Goal: Learn about a topic

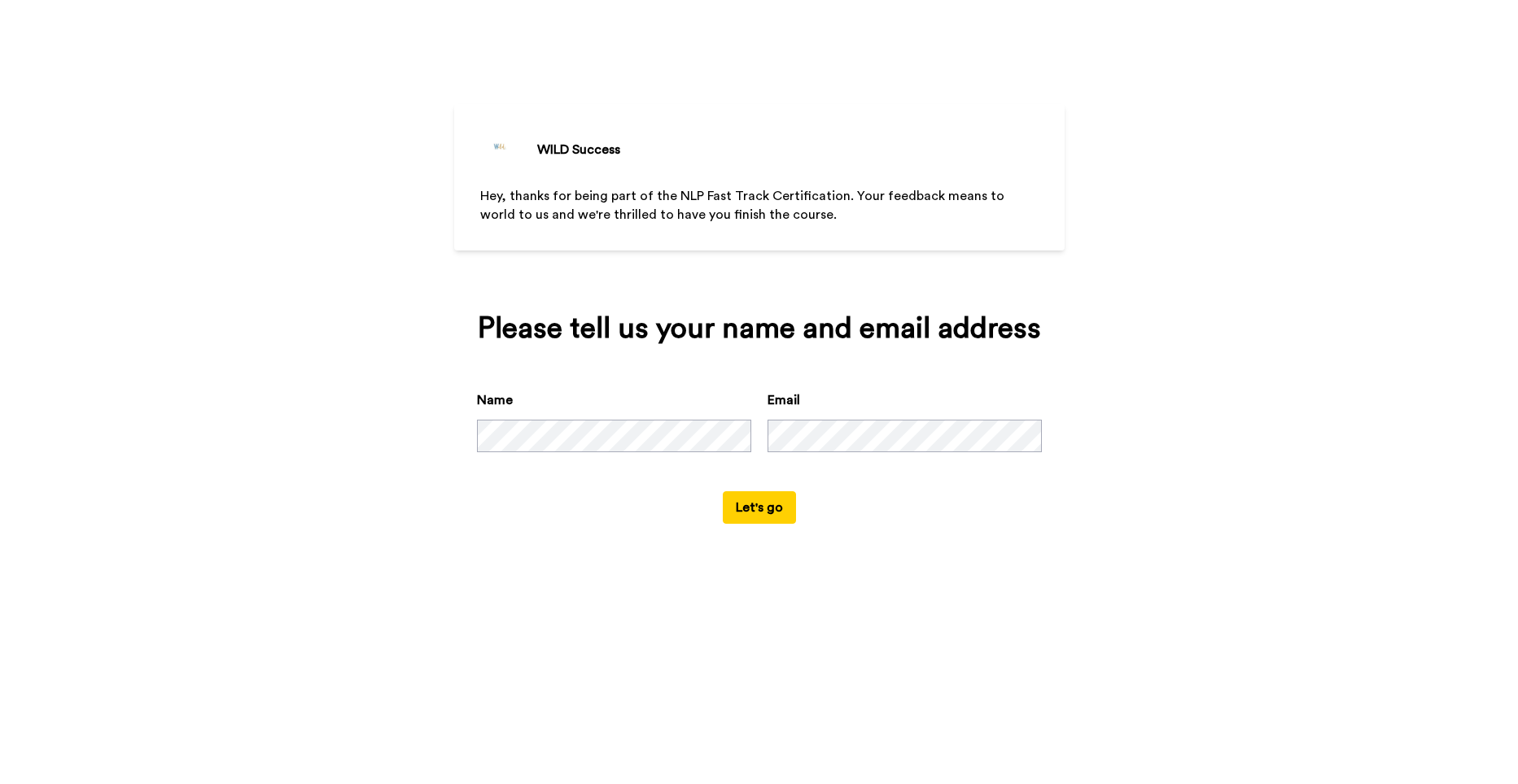
click at [759, 505] on button "Let's go" at bounding box center [759, 507] width 73 height 33
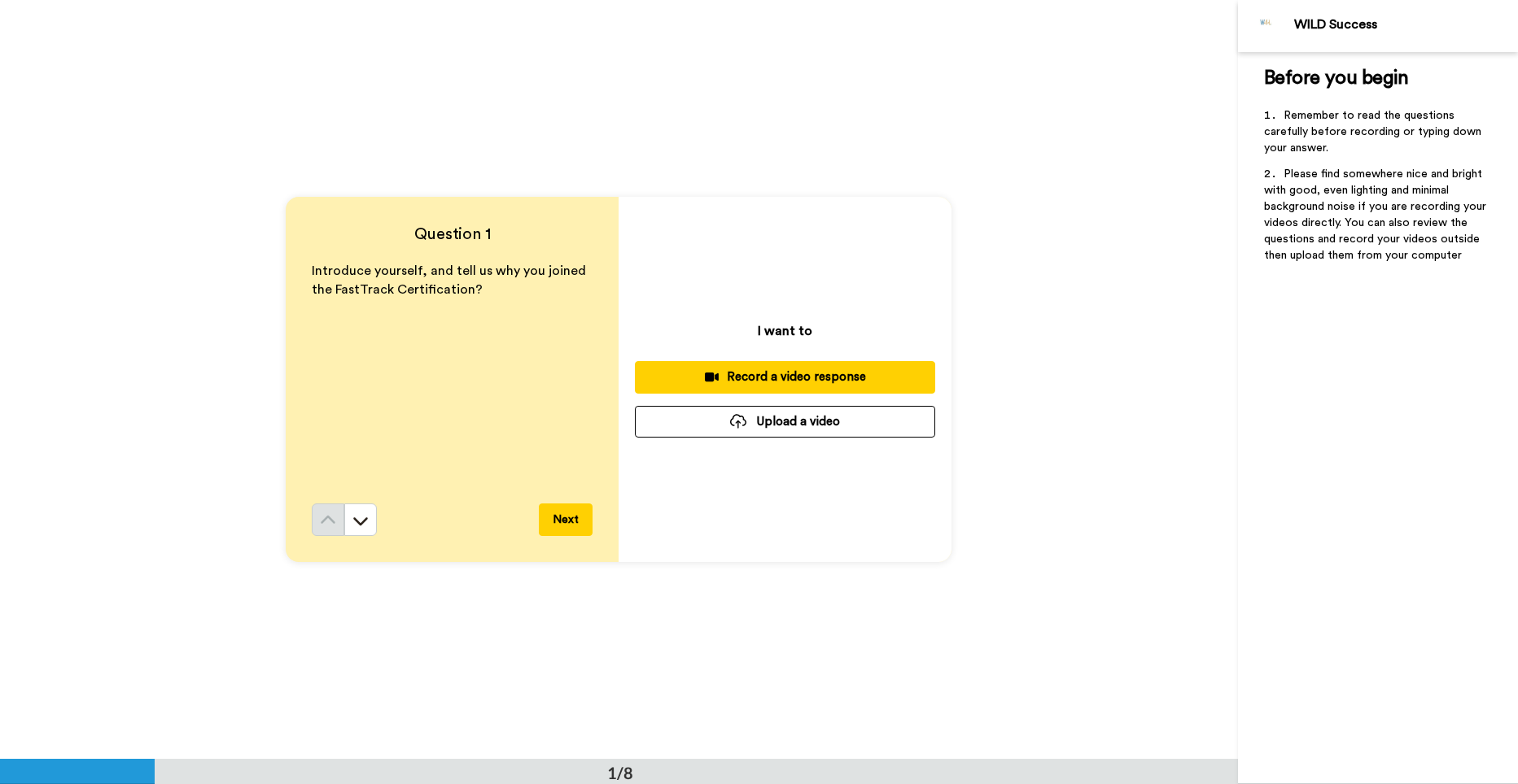
click at [814, 375] on div "Record a video response" at bounding box center [784, 377] width 275 height 17
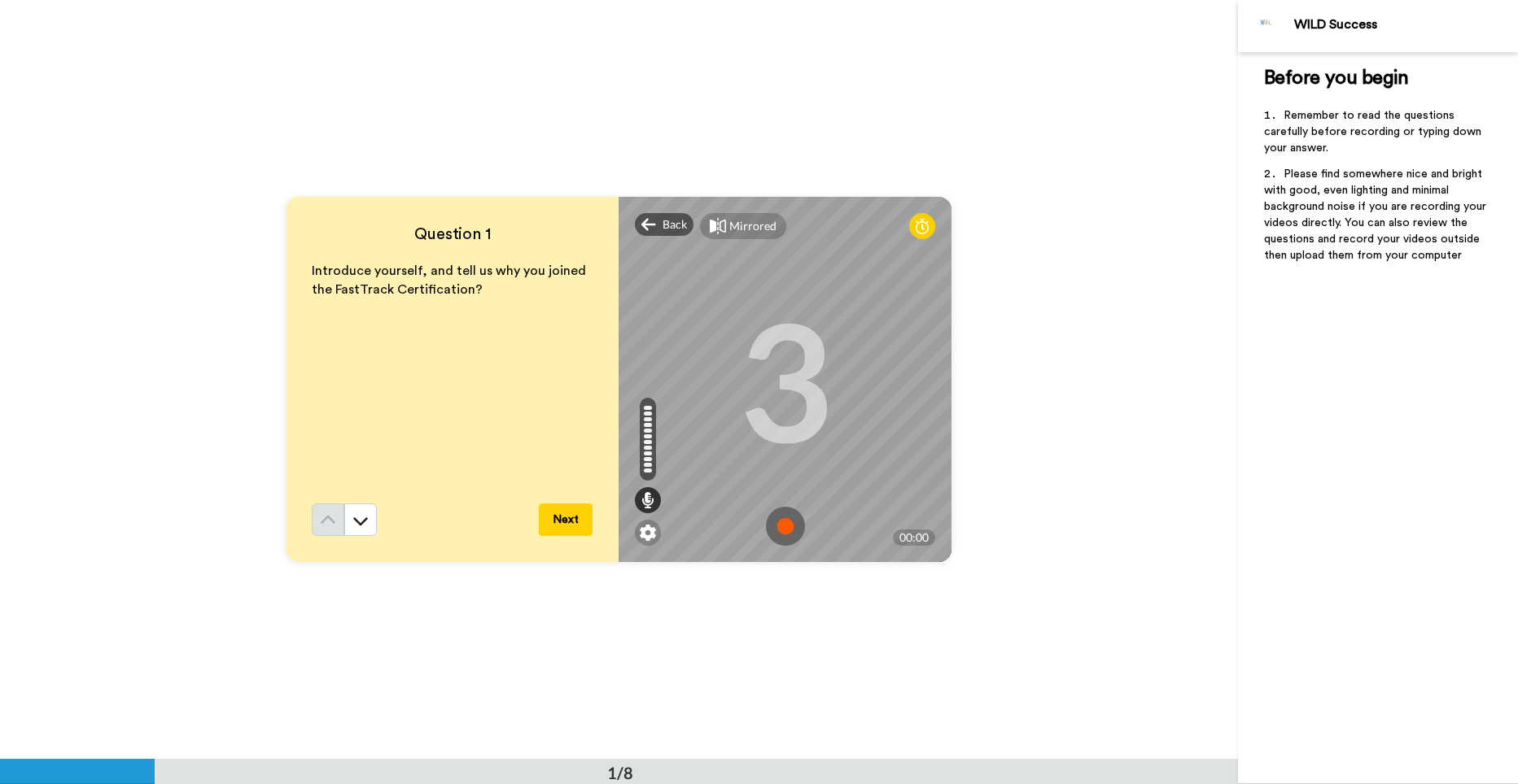
click at [779, 526] on img at bounding box center [785, 526] width 39 height 39
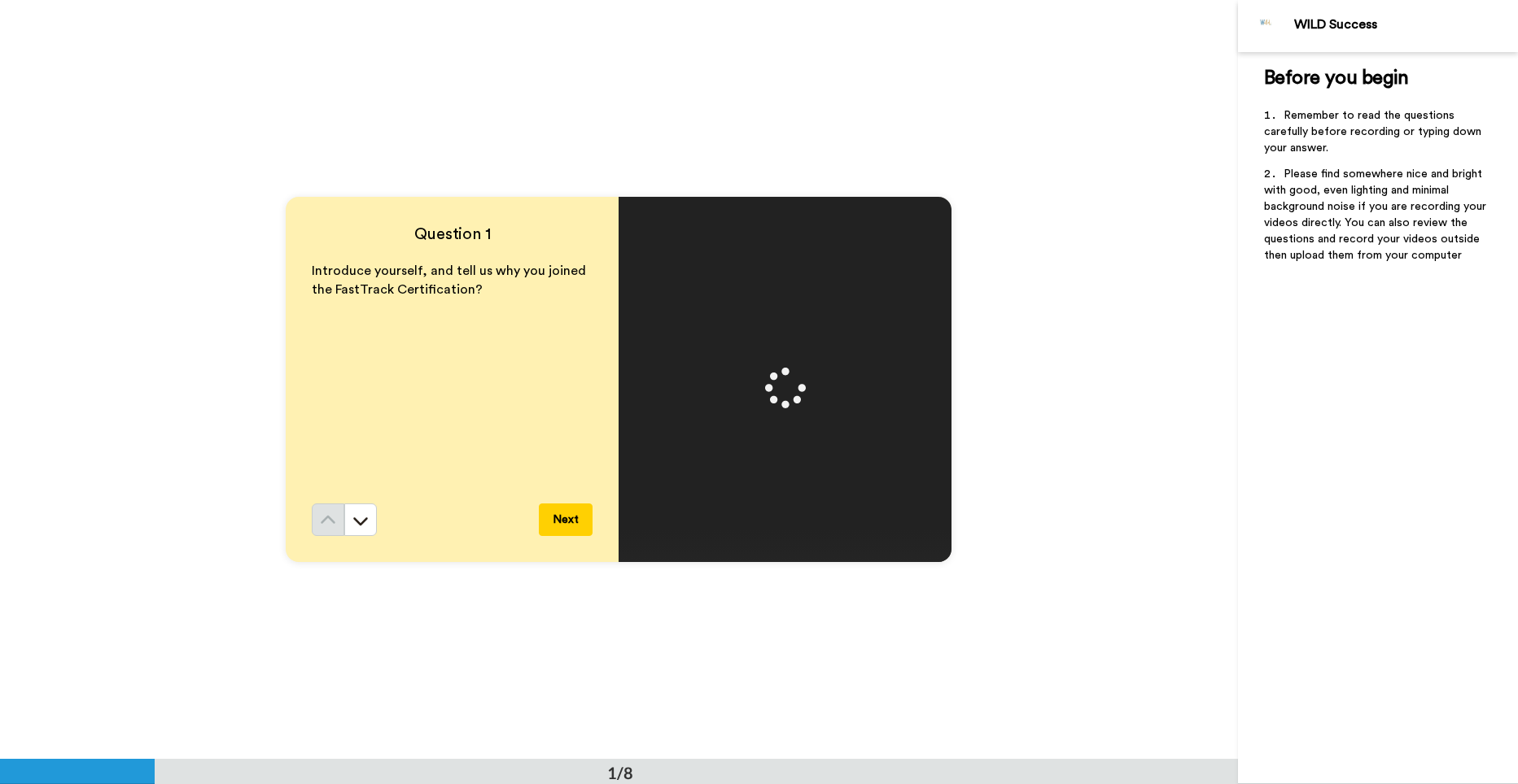
click at [555, 517] on button "Next" at bounding box center [566, 520] width 53 height 33
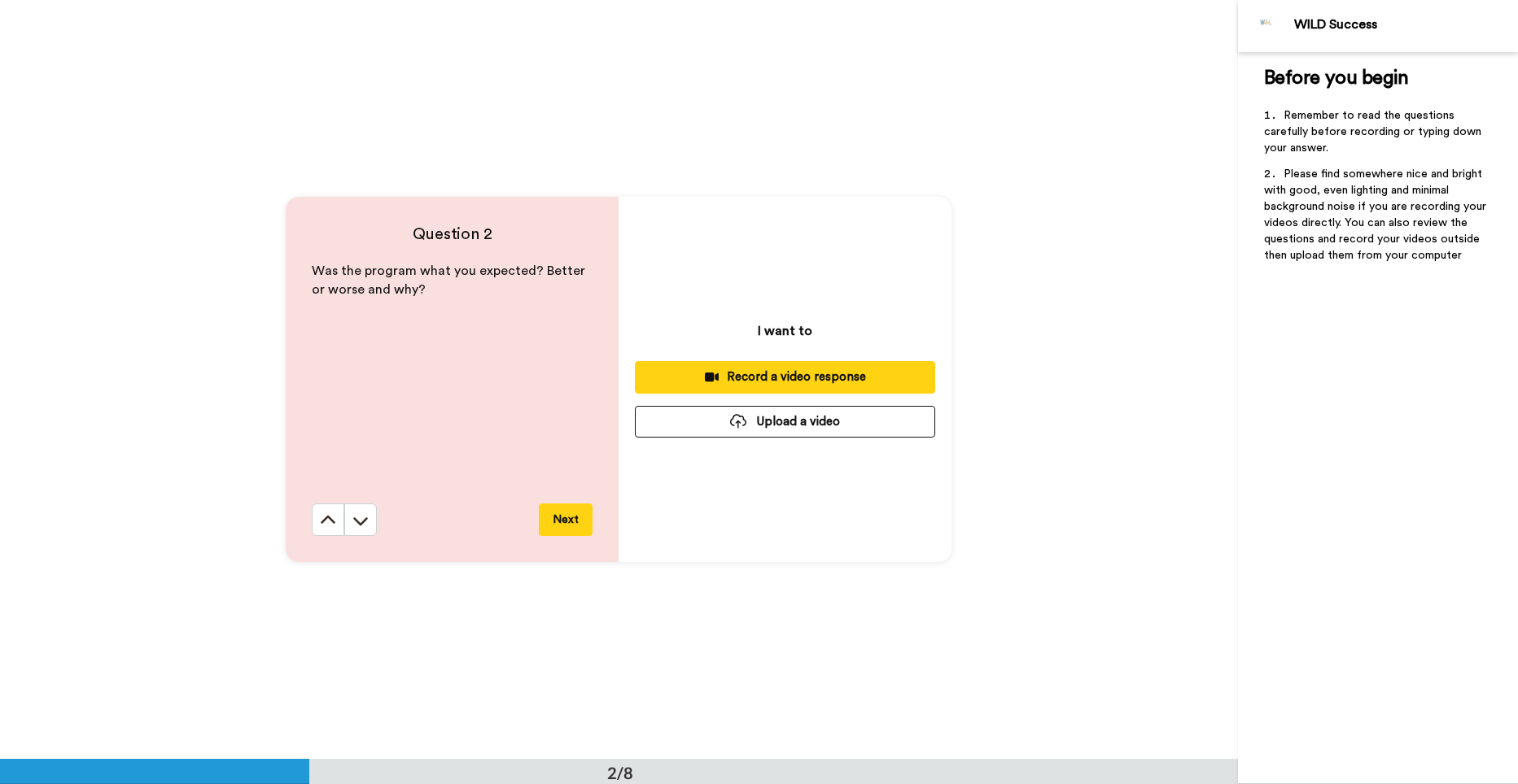
scroll to position [760, 0]
click at [756, 378] on div "Record a video response" at bounding box center [784, 376] width 275 height 17
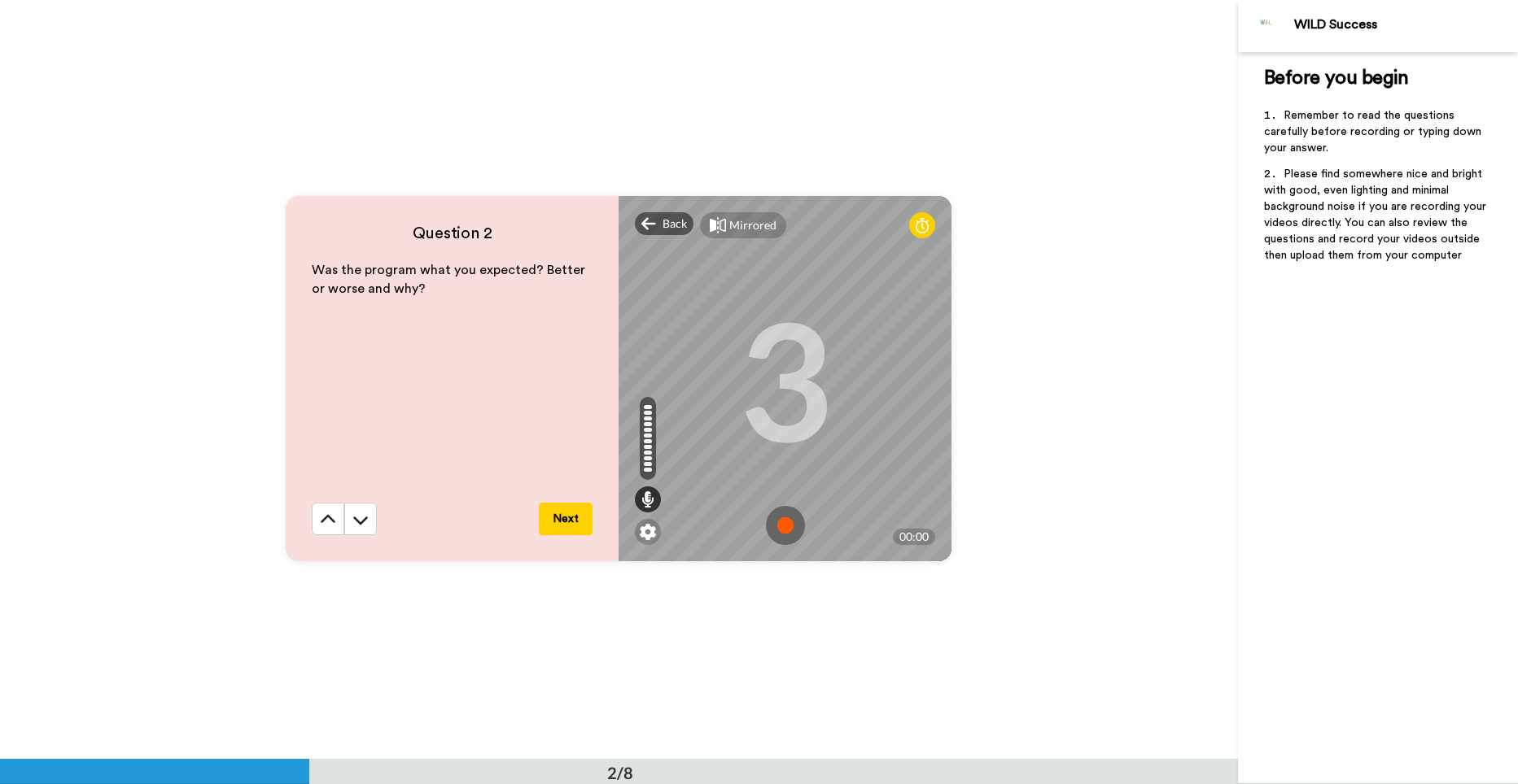
click at [779, 526] on img at bounding box center [785, 525] width 39 height 39
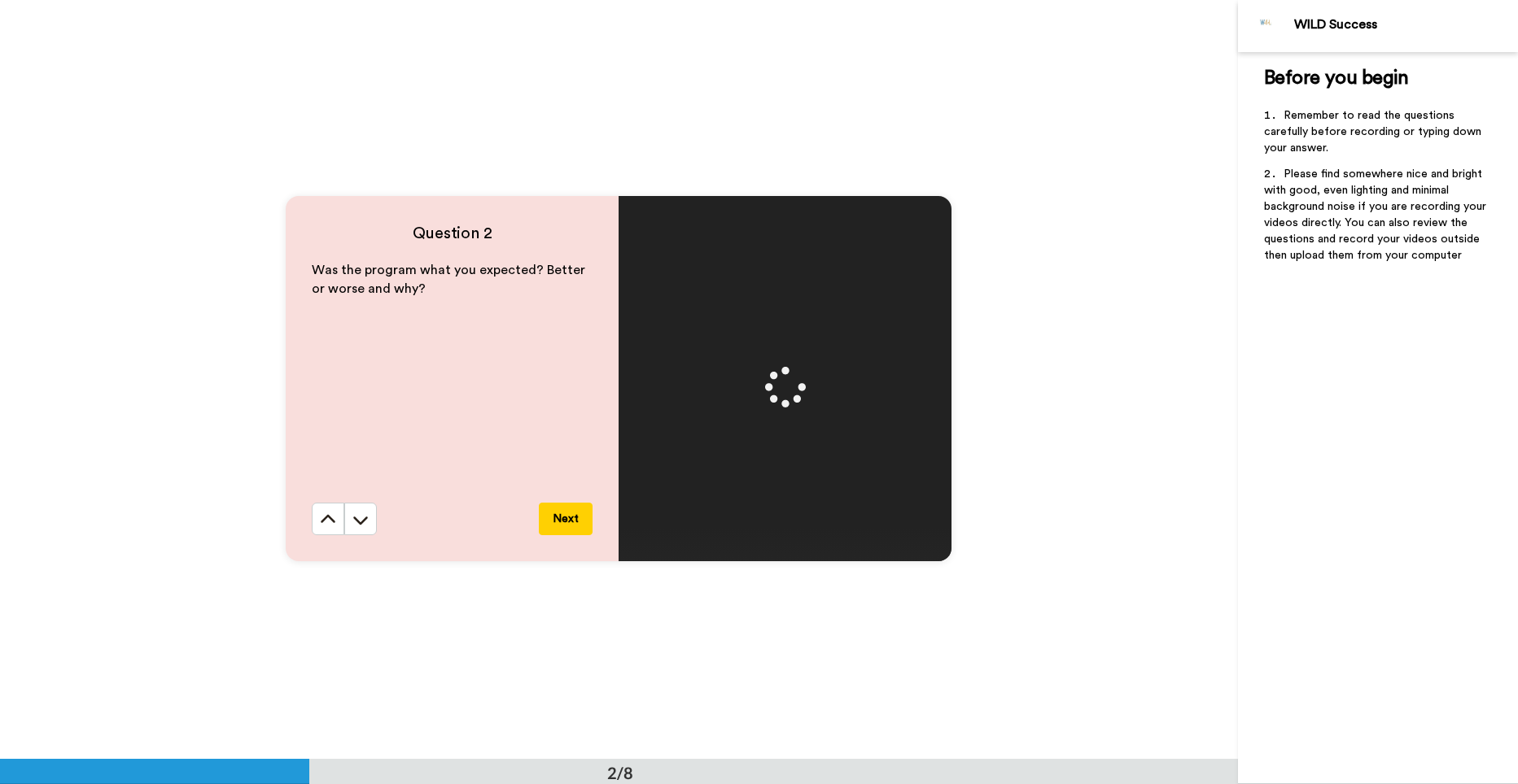
click at [560, 515] on button "Next" at bounding box center [566, 519] width 53 height 33
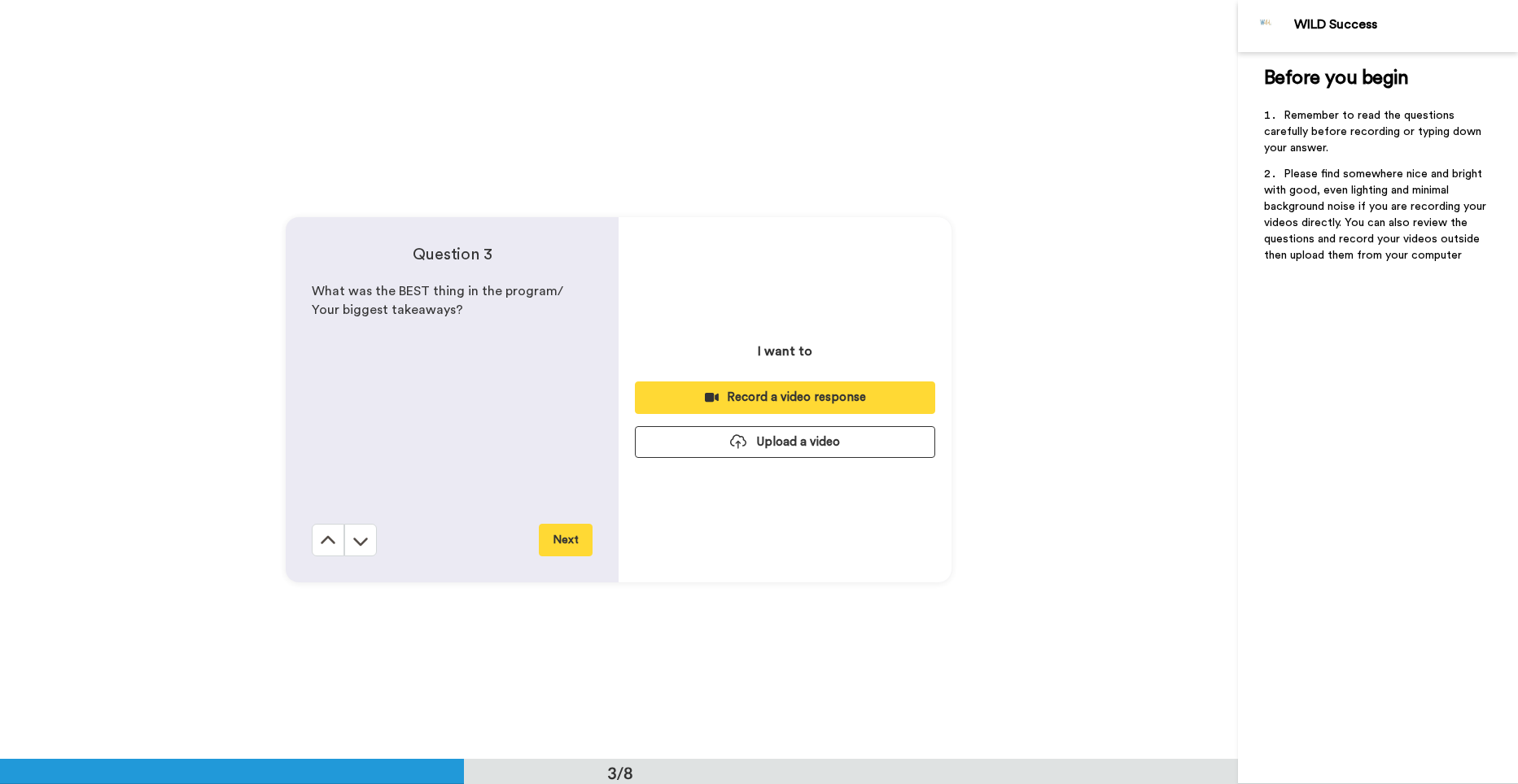
scroll to position [1519, 0]
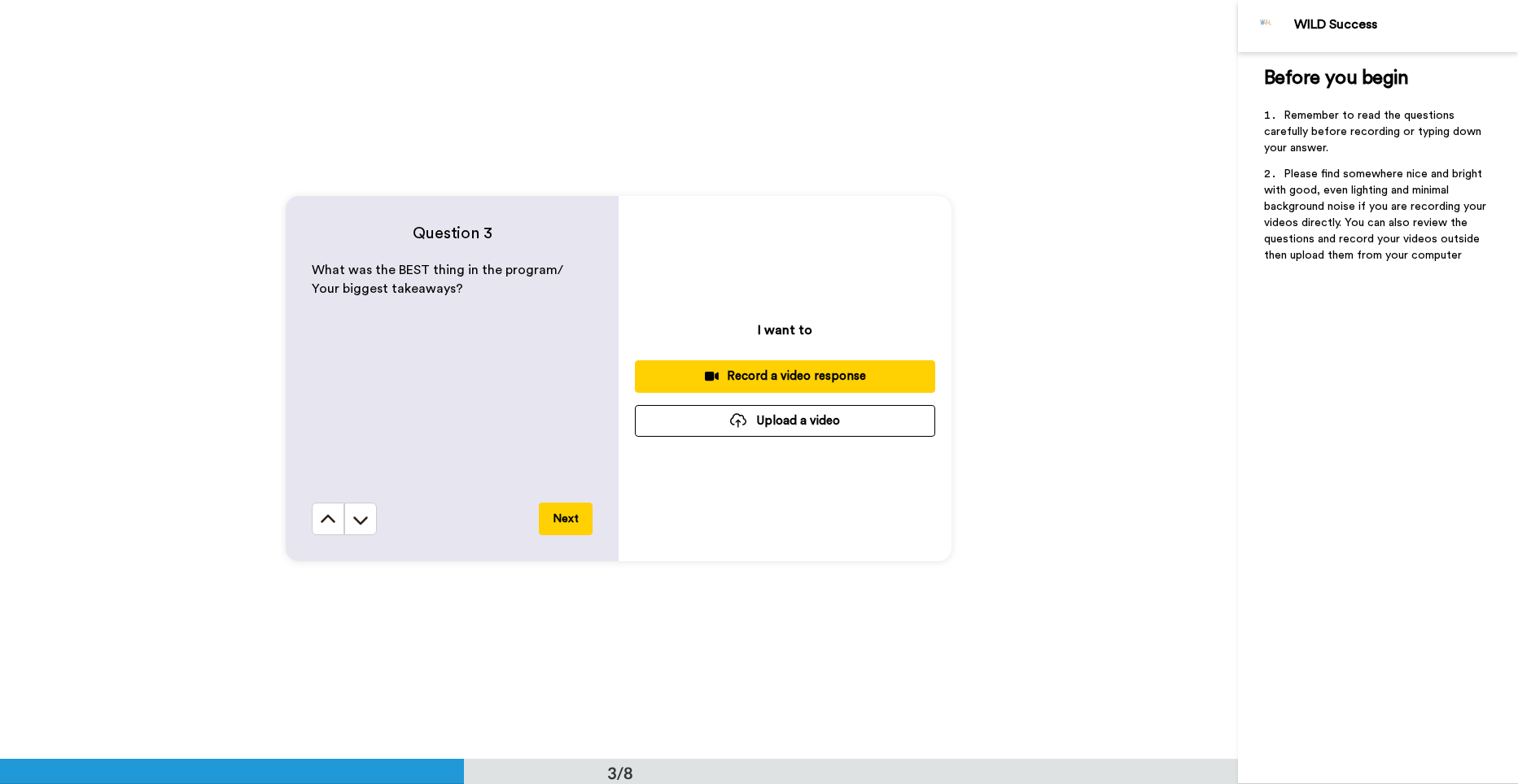
click at [778, 377] on div "Record a video response" at bounding box center [784, 376] width 275 height 17
